Goal: Task Accomplishment & Management: Manage account settings

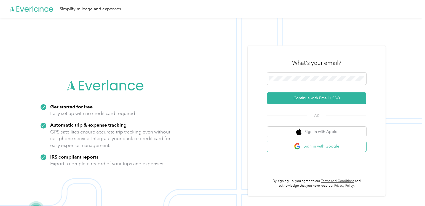
click at [323, 149] on button "Sign in with Google" at bounding box center [316, 146] width 99 height 11
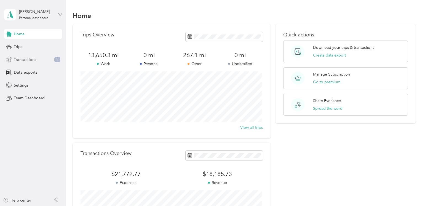
click at [28, 59] on span "Transactions" at bounding box center [25, 60] width 22 height 6
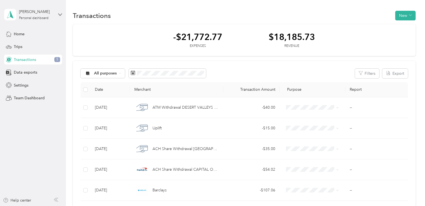
click at [264, 70] on div "All purposes Filters Export" at bounding box center [245, 74] width 328 height 10
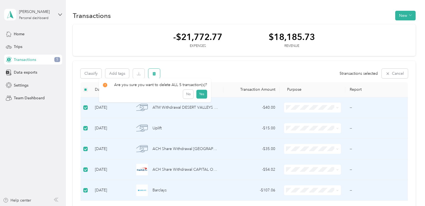
click at [155, 74] on icon "button" at bounding box center [154, 74] width 3 height 4
click at [202, 97] on button "Yes" at bounding box center [201, 96] width 11 height 9
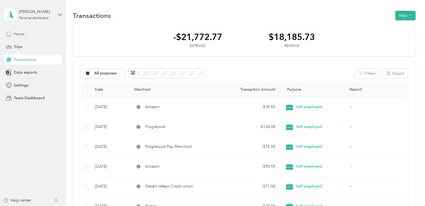
click at [28, 34] on div "Home" at bounding box center [33, 34] width 58 height 10
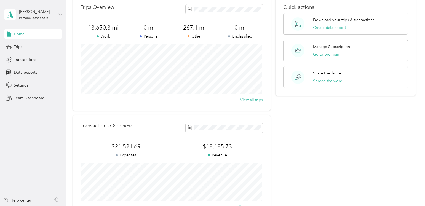
scroll to position [17, 0]
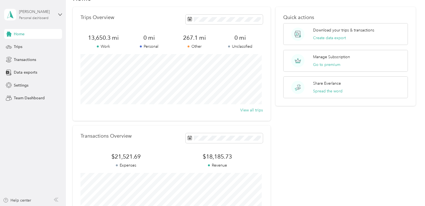
click at [30, 17] on div "Personal dashboard" at bounding box center [34, 18] width 30 height 3
click at [18, 163] on aside "[PERSON_NAME] Personal dashboard Home Trips Transactions Data exports Settings …" at bounding box center [33, 103] width 66 height 206
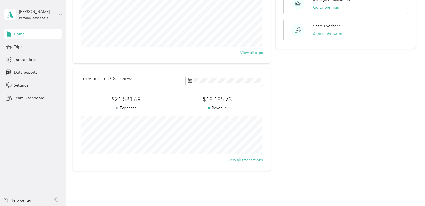
scroll to position [75, 0]
click at [125, 113] on div "Transactions Overview $21,521.69 Expenses $18,185.73 Revenue View all transacti…" at bounding box center [172, 119] width 198 height 102
